Goal: Participate in discussion: Engage in conversation with other users on a specific topic

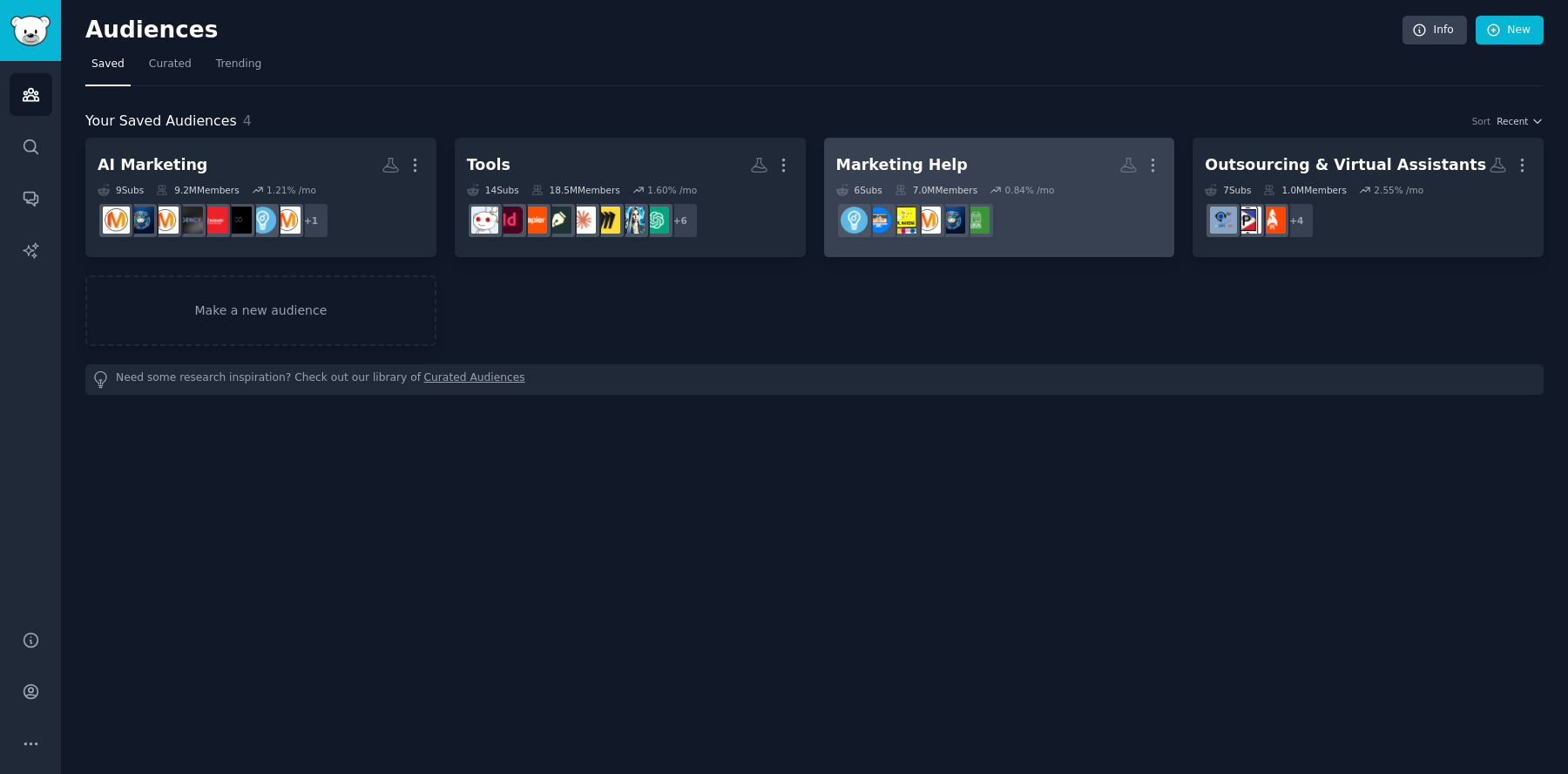
click at [994, 213] on dd "r/Entrepreneur" at bounding box center [1000, 220] width 327 height 48
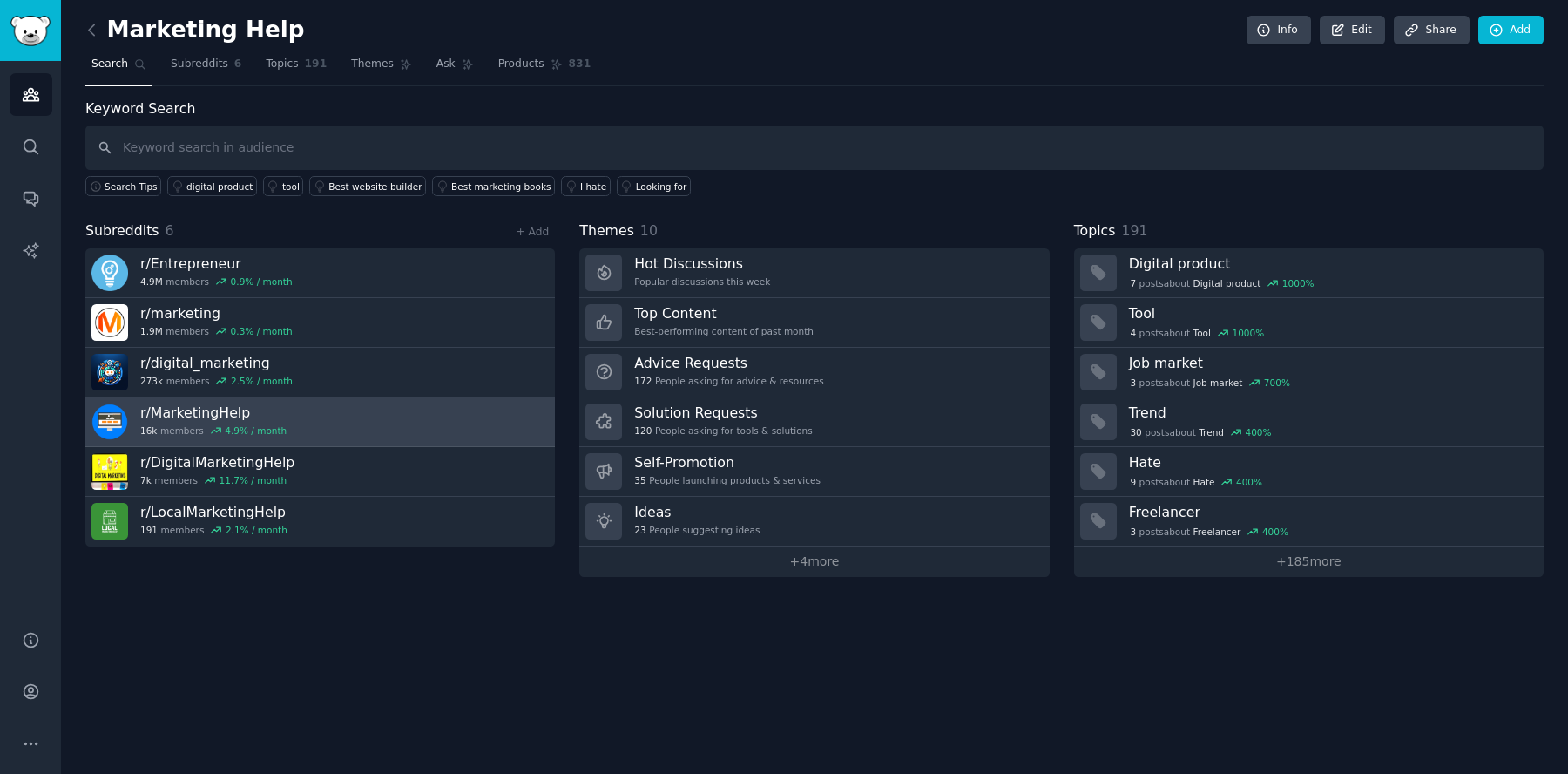
click at [317, 419] on link "r/ MarketingHelp 16k members 4.9 % / month" at bounding box center [320, 422] width 469 height 49
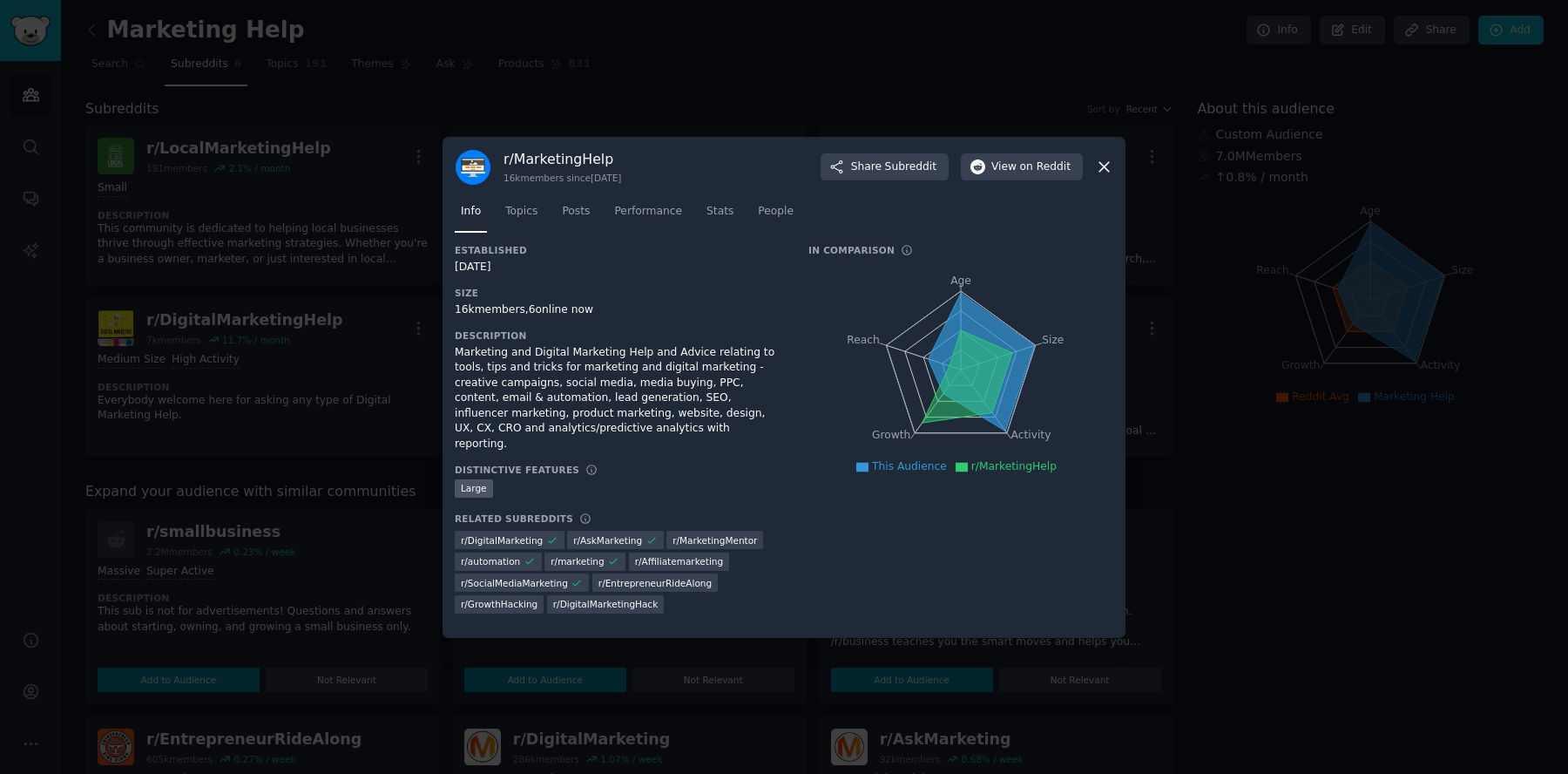
click at [1095, 169] on icon at bounding box center [1104, 166] width 18 height 18
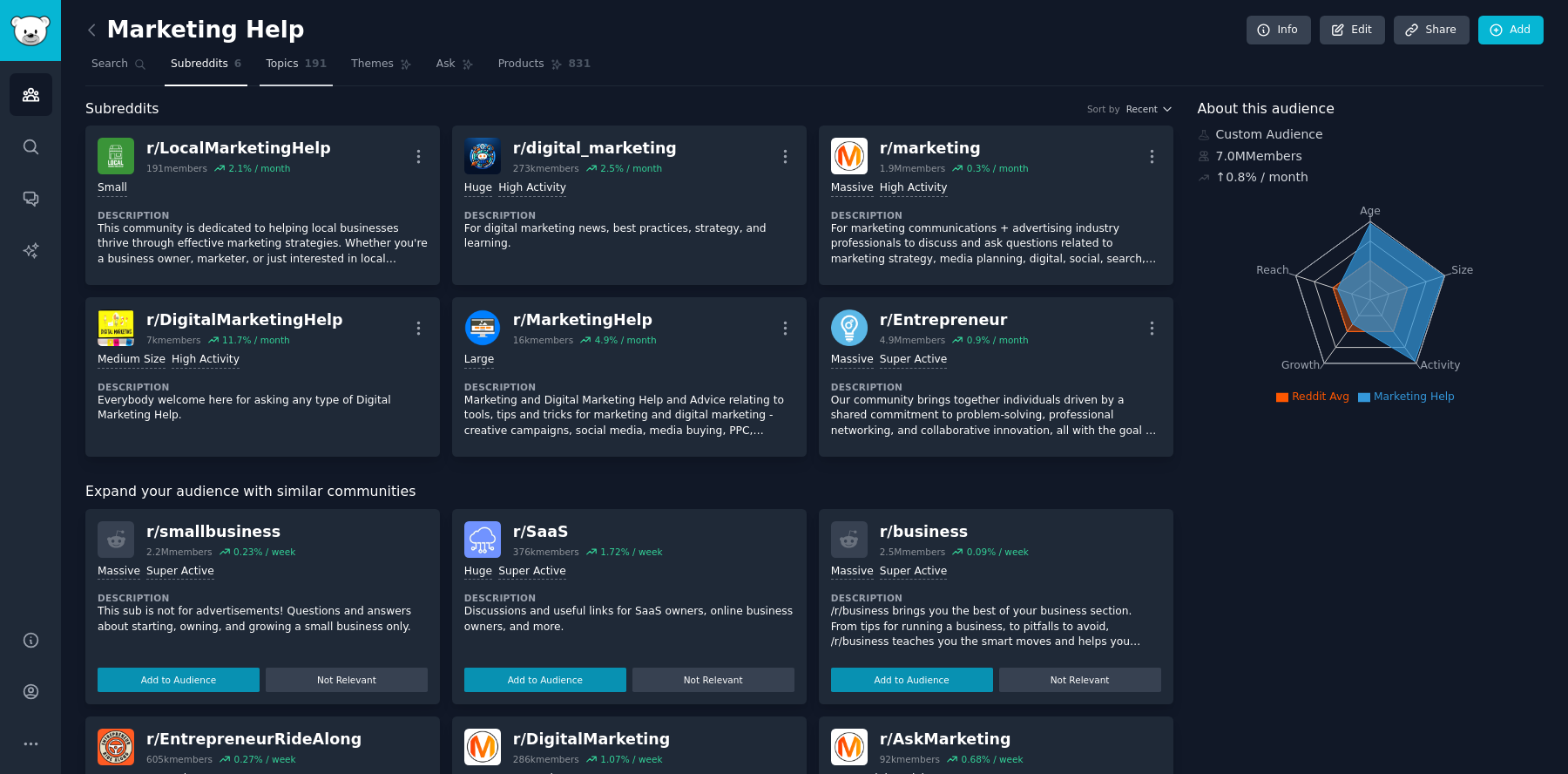
click at [287, 61] on span "Topics" at bounding box center [281, 64] width 33 height 16
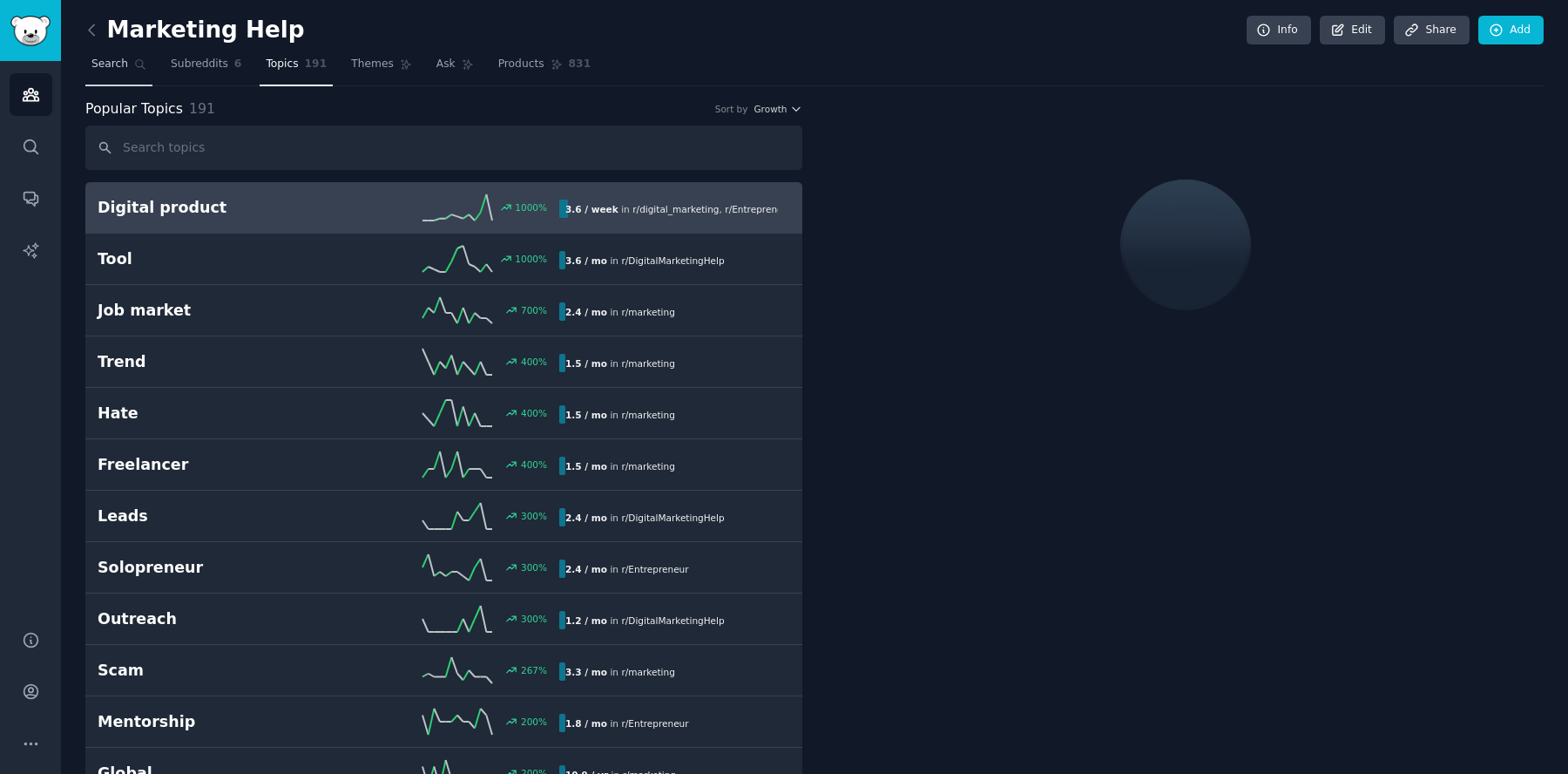
click at [116, 67] on span "Search" at bounding box center [109, 64] width 37 height 16
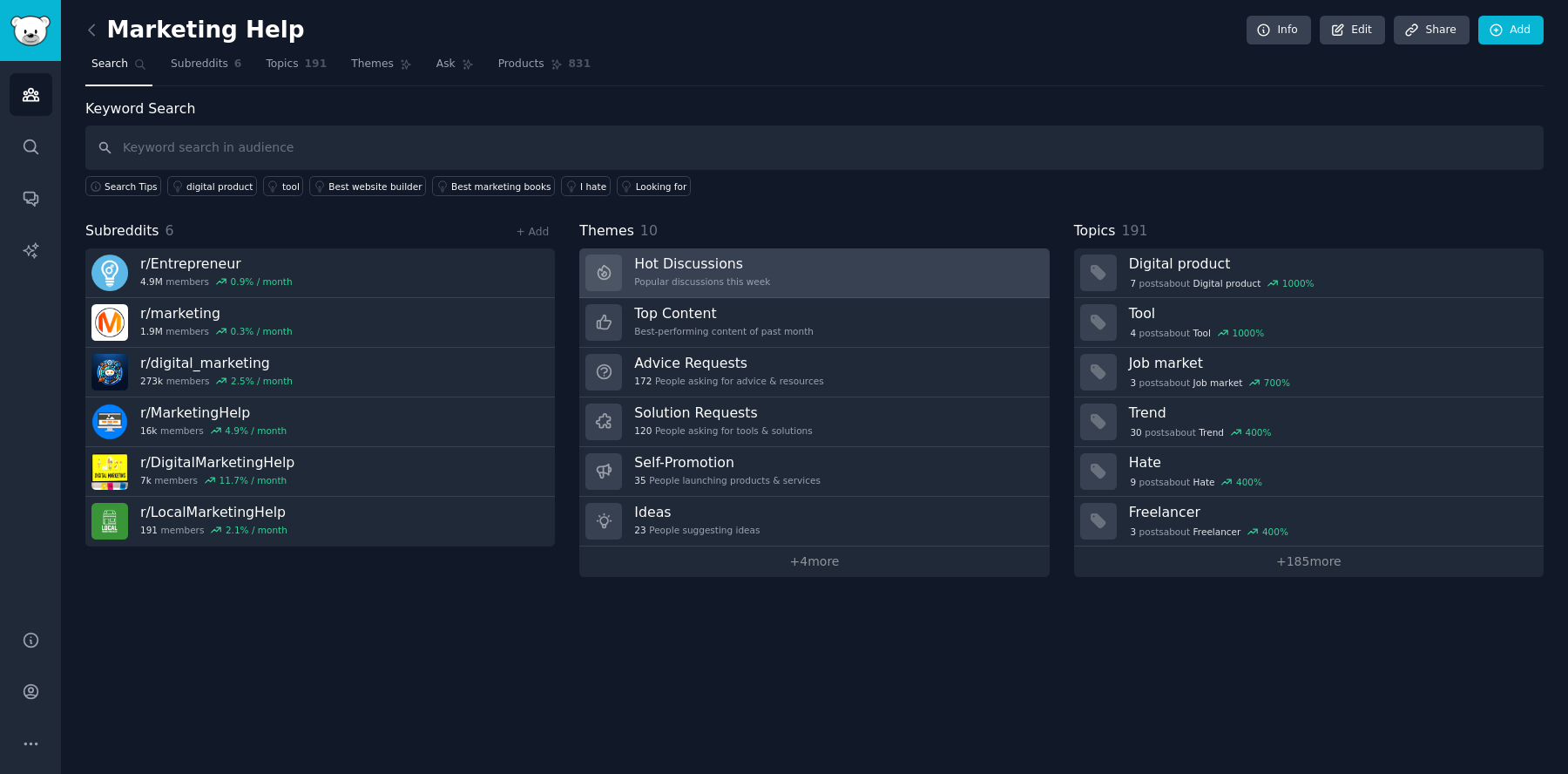
click at [907, 289] on link "Hot Discussions Popular discussions this week" at bounding box center [814, 273] width 469 height 49
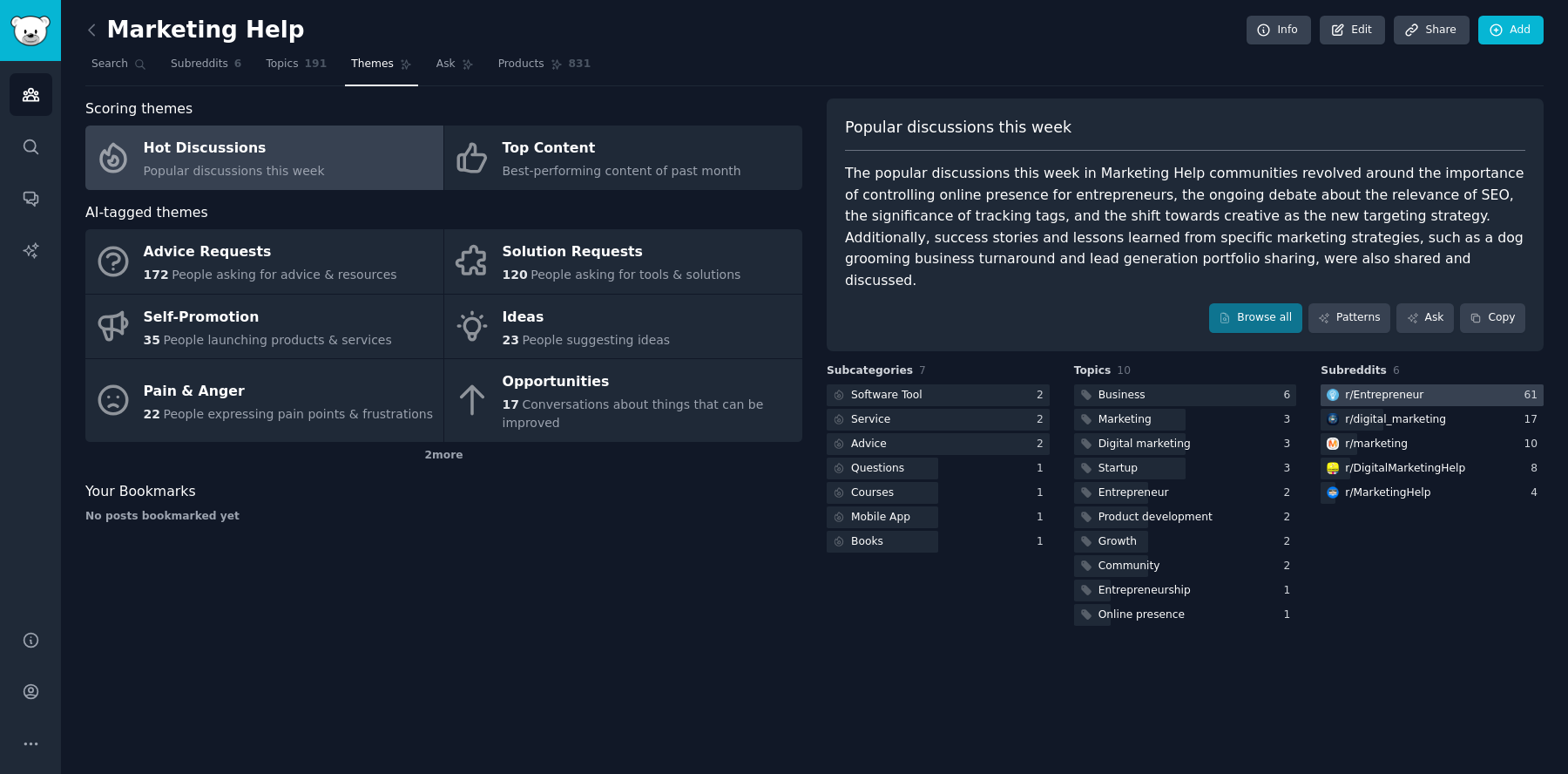
click at [1392, 388] on div "r/ Entrepreneur" at bounding box center [1384, 396] width 78 height 16
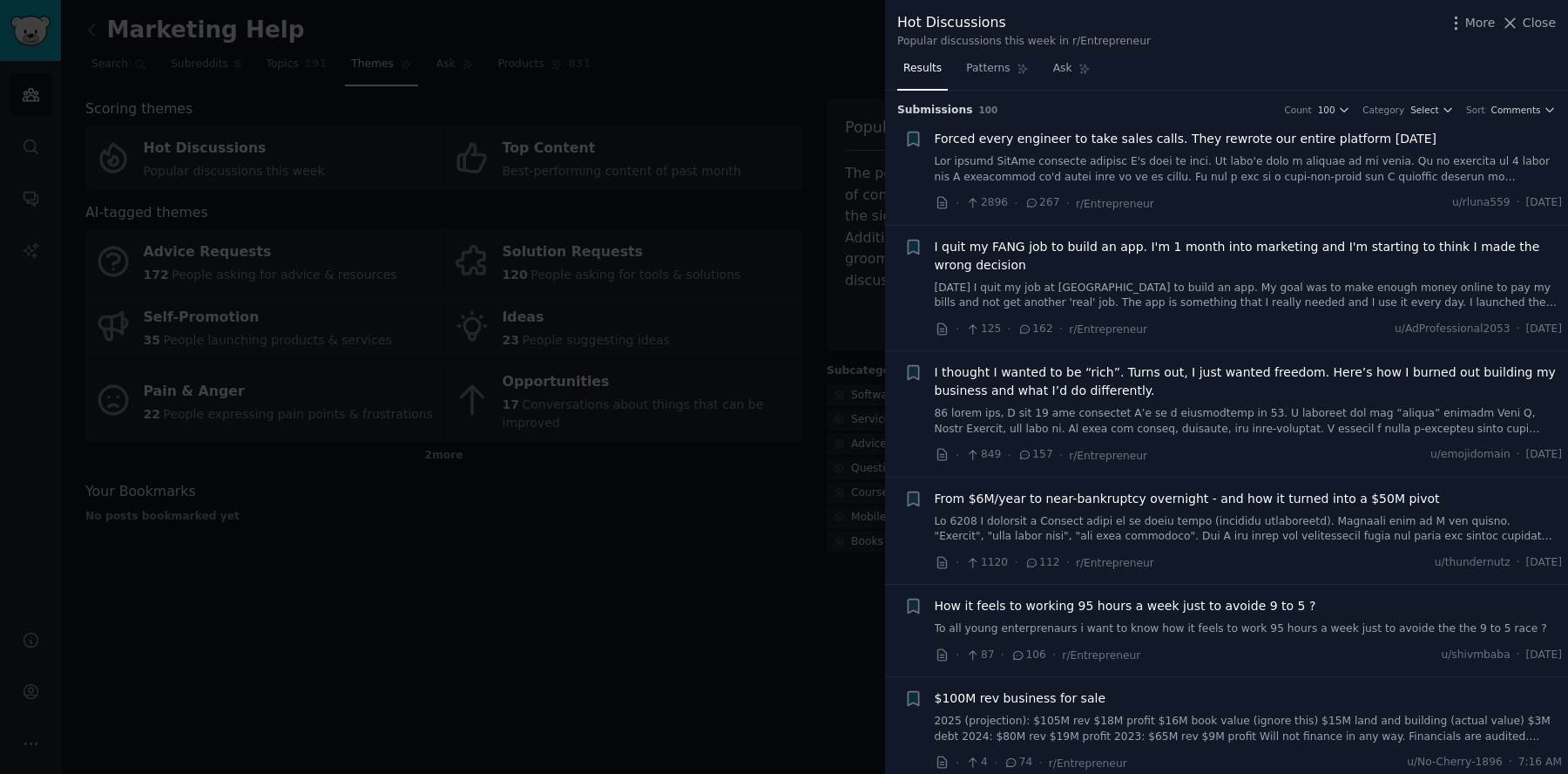
click at [1041, 249] on span "I quit my FANG job to build an app. I'm 1 month into marketing and I'm starting…" at bounding box center [1248, 255] width 629 height 37
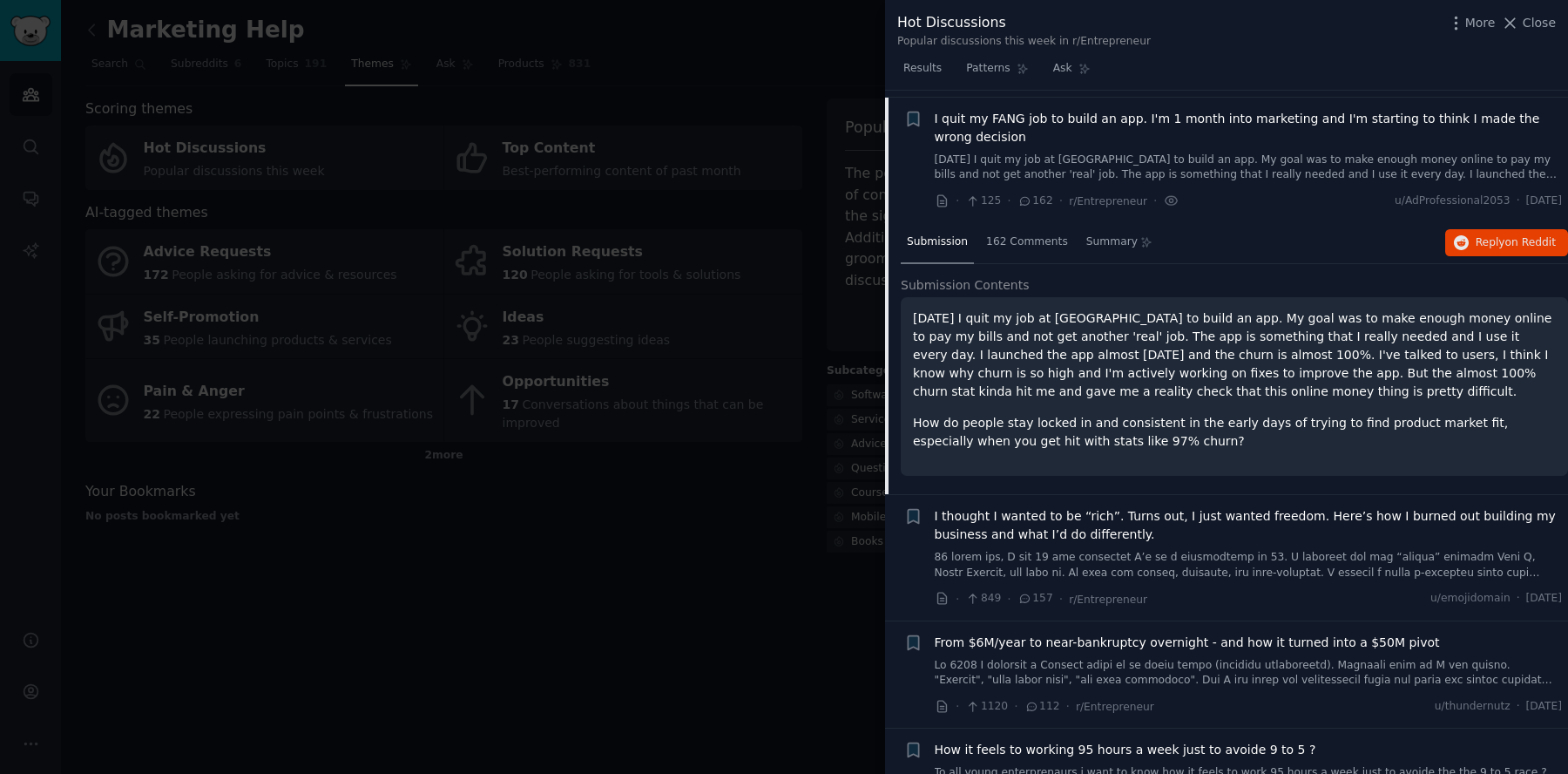
scroll to position [135, 0]
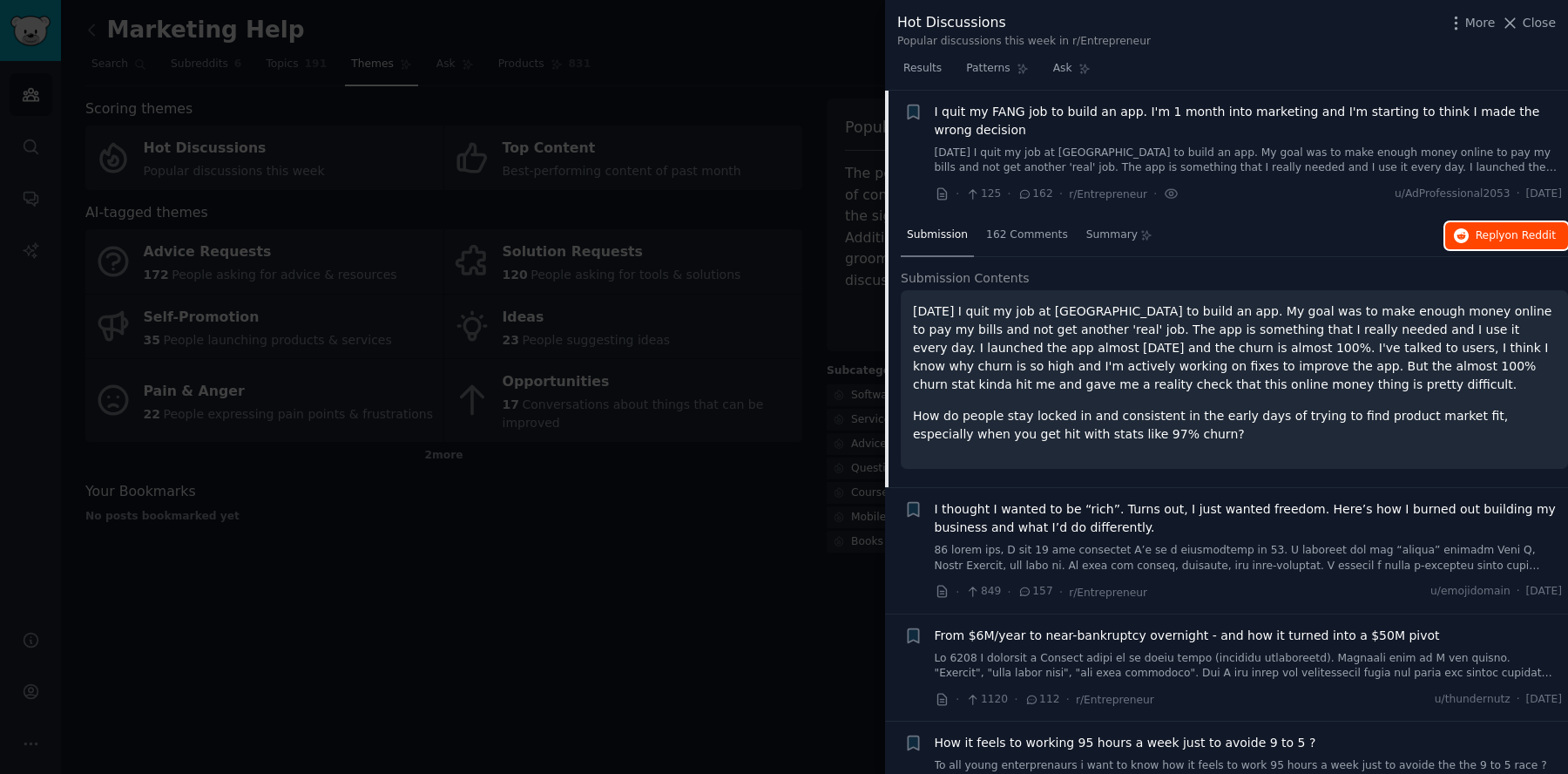
click at [1500, 236] on span "Reply on Reddit" at bounding box center [1516, 237] width 80 height 16
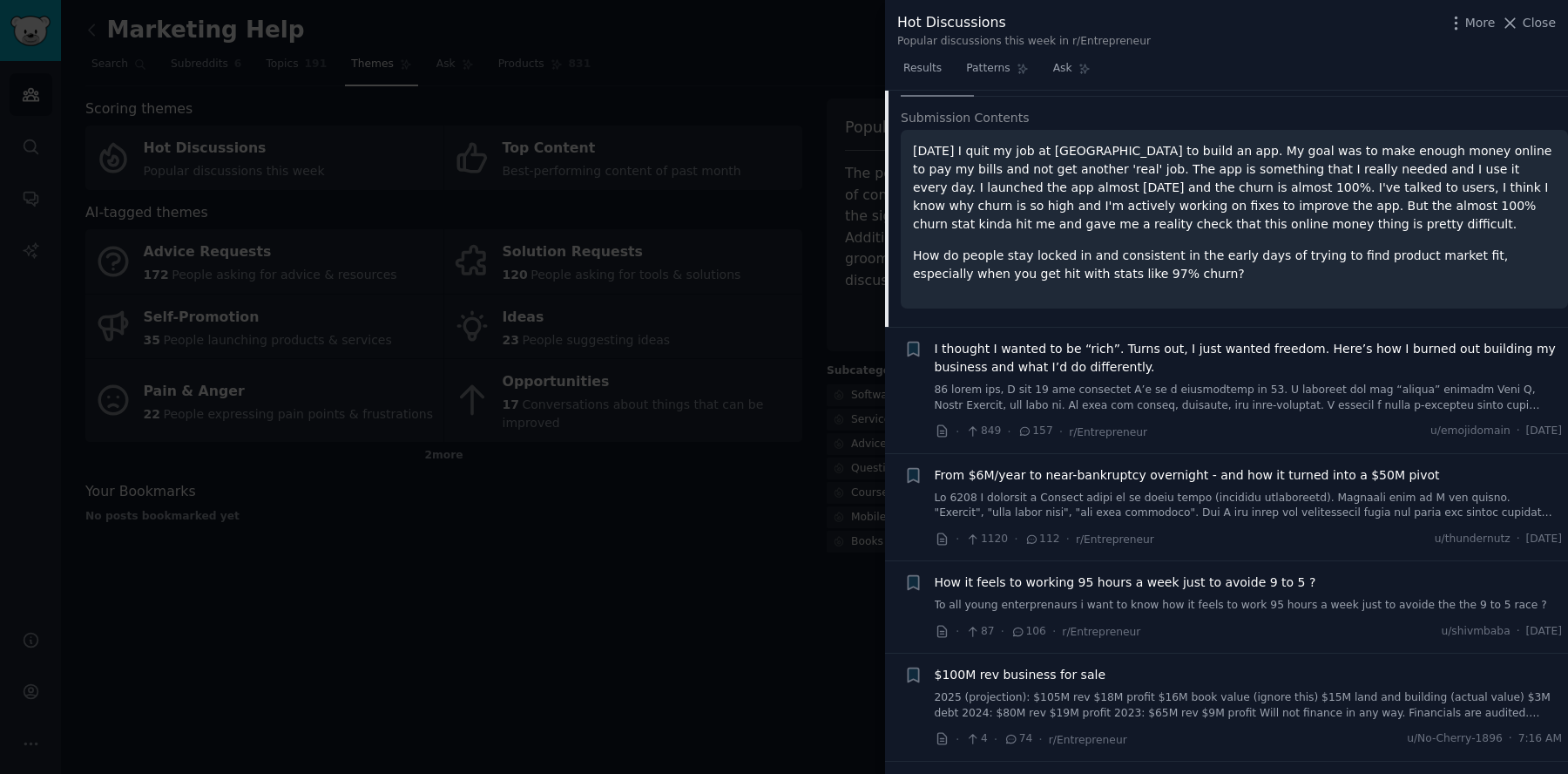
scroll to position [419, 0]
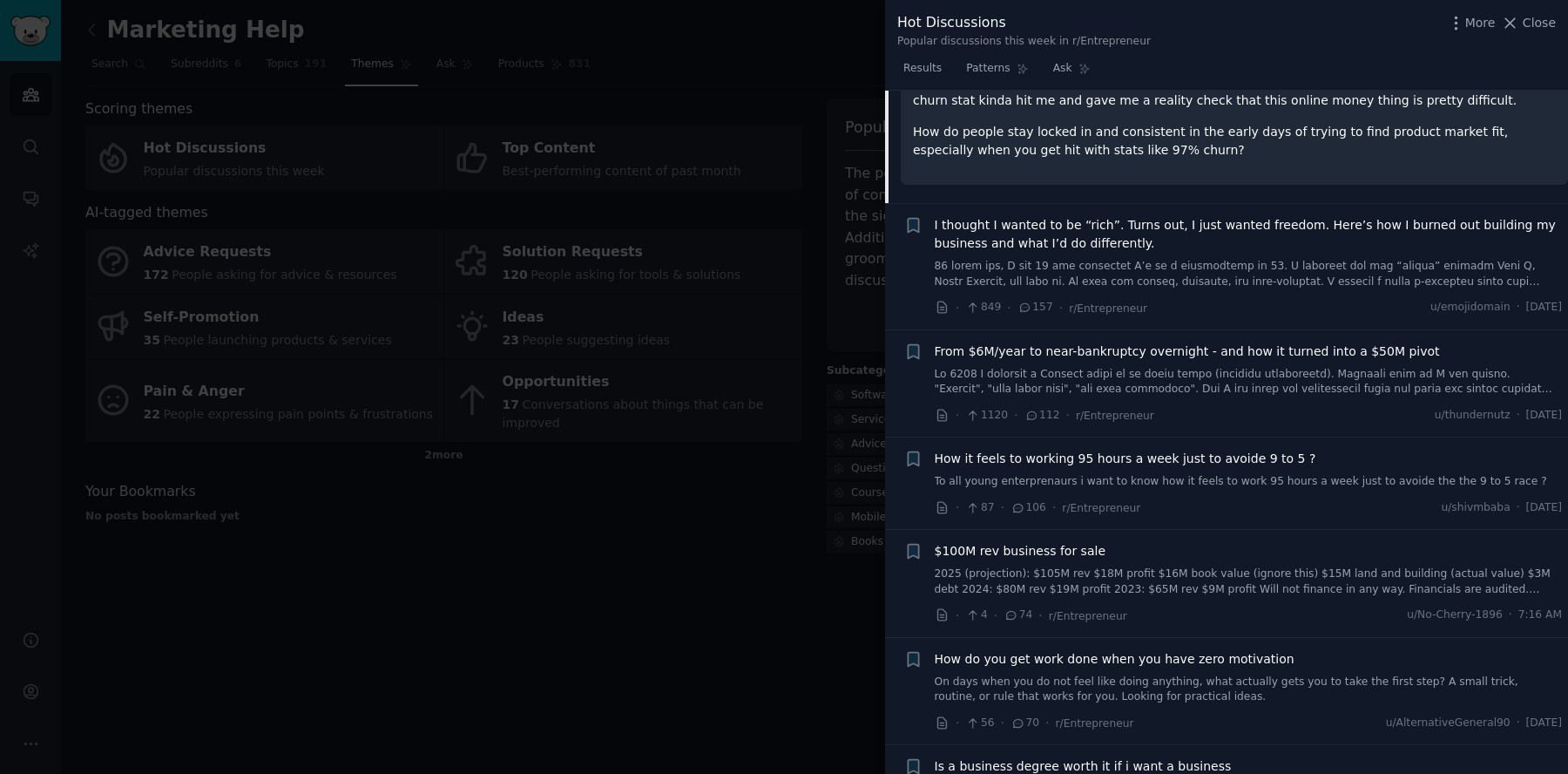
click at [1029, 372] on link at bounding box center [1248, 382] width 629 height 31
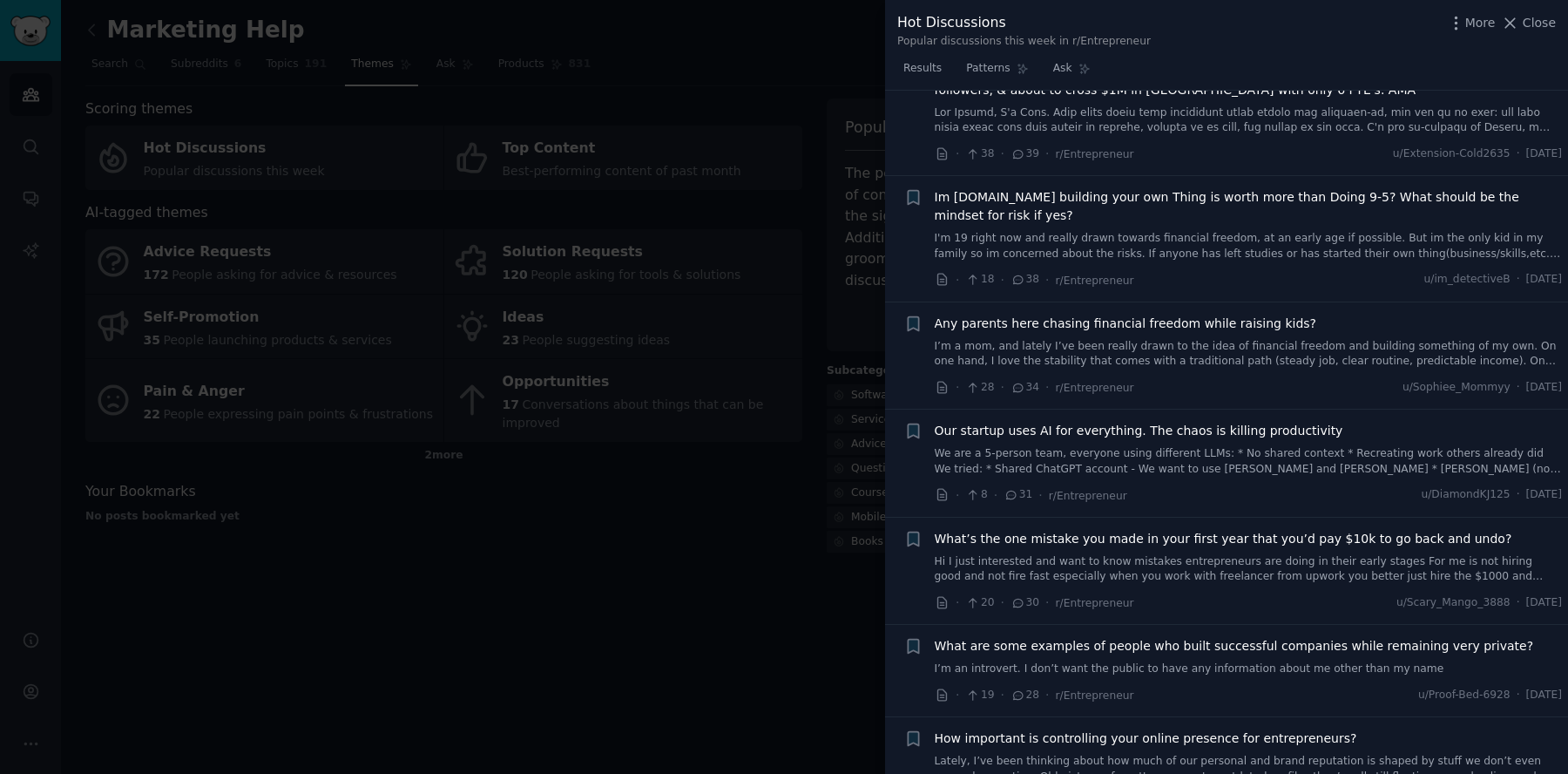
scroll to position [1865, 0]
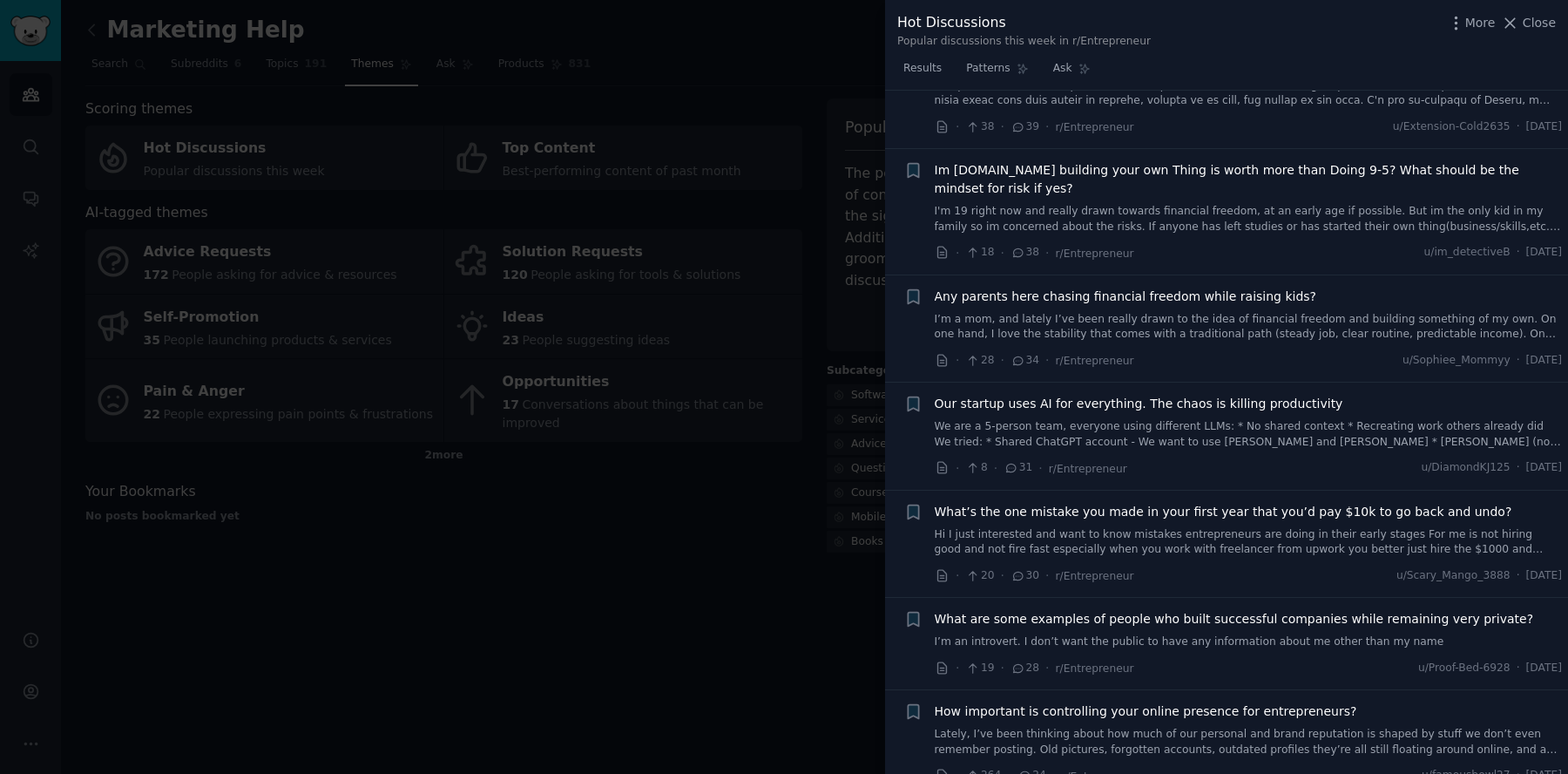
click at [1297, 419] on link "We are a 5-person team, everyone using different LLMs: * No shared context * Re…" at bounding box center [1248, 434] width 629 height 31
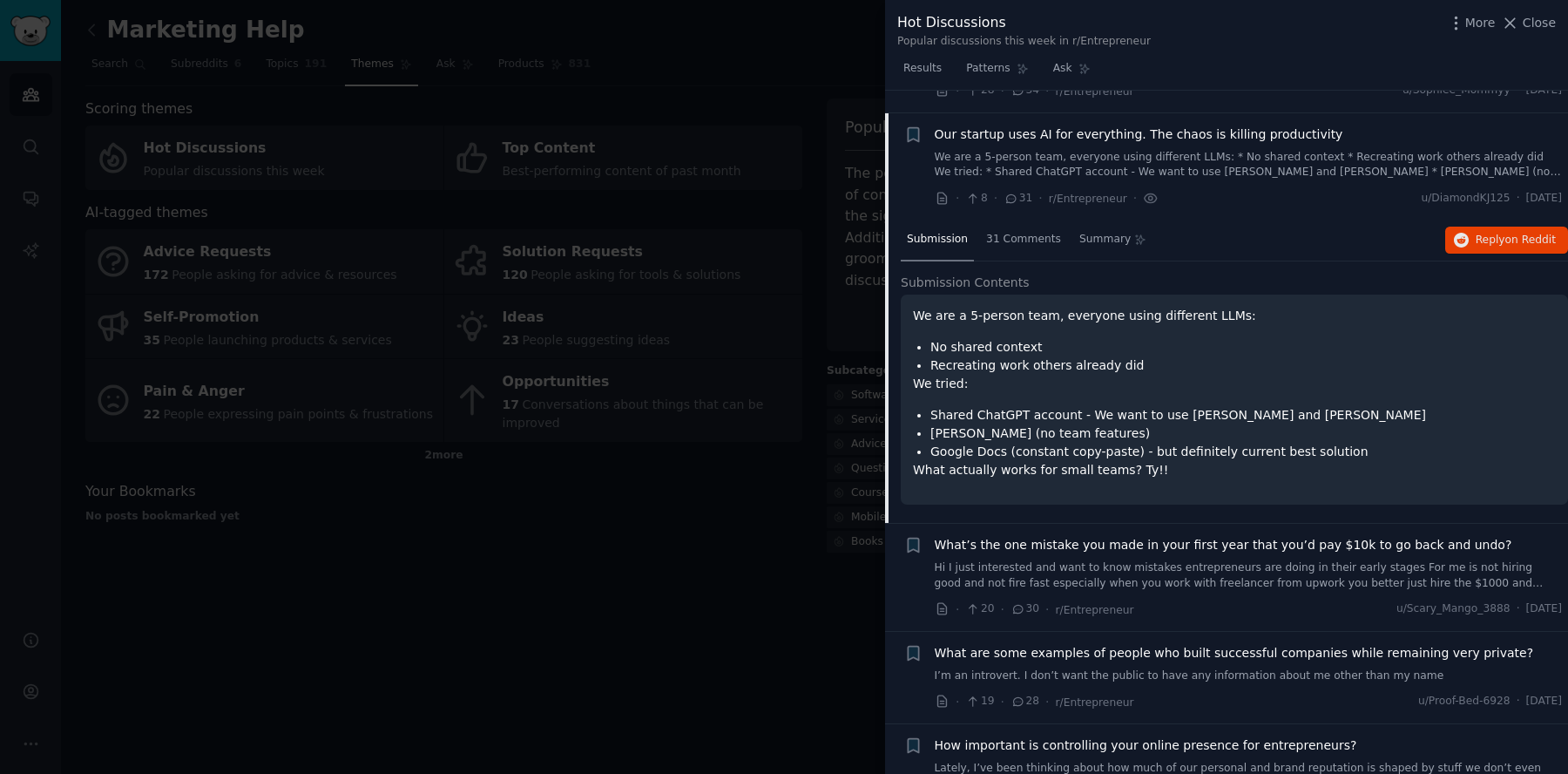
scroll to position [1358, 0]
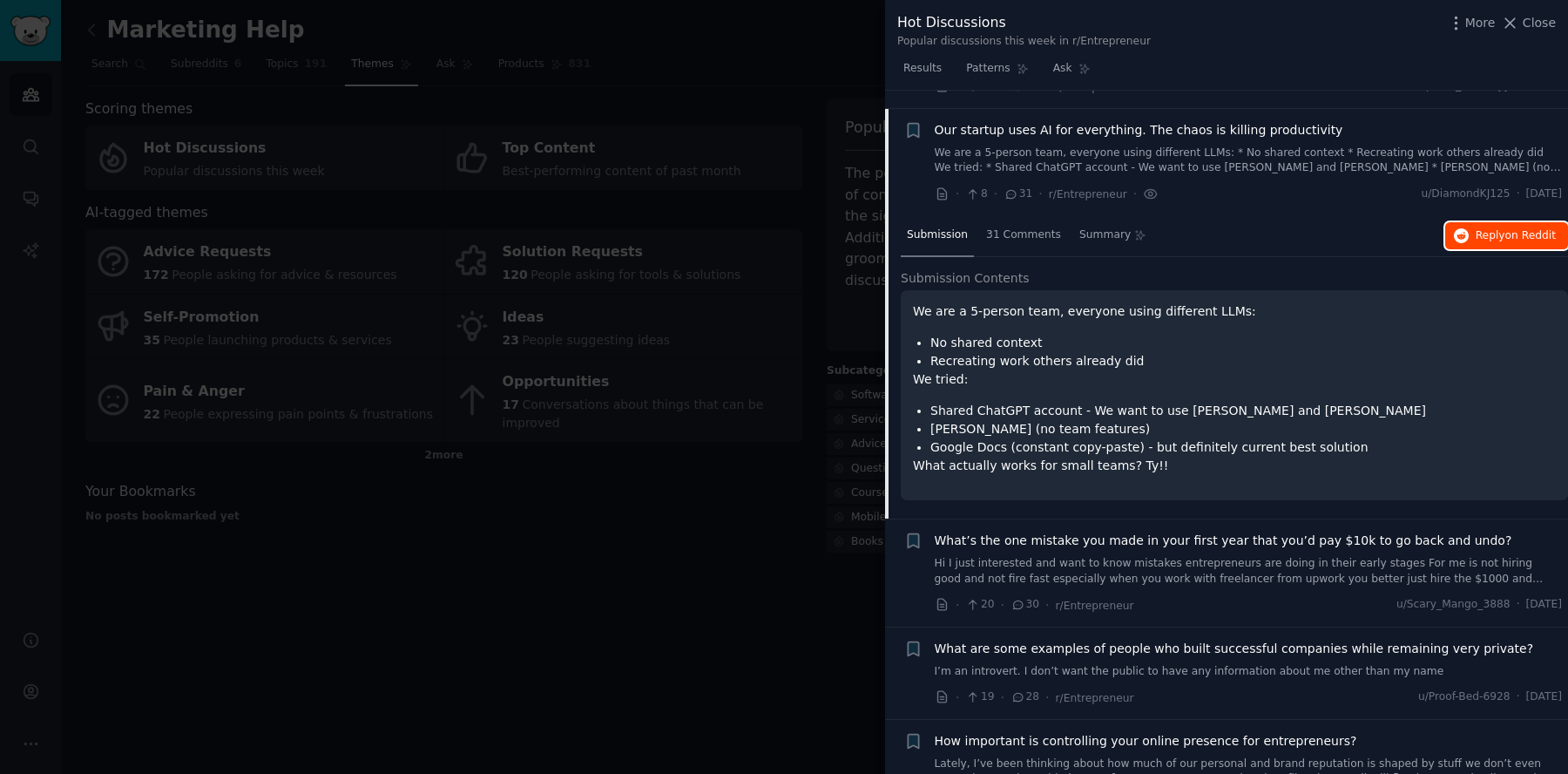
click at [1506, 229] on span "on Reddit" at bounding box center [1530, 235] width 50 height 12
